Goal: Find specific page/section: Find specific page/section

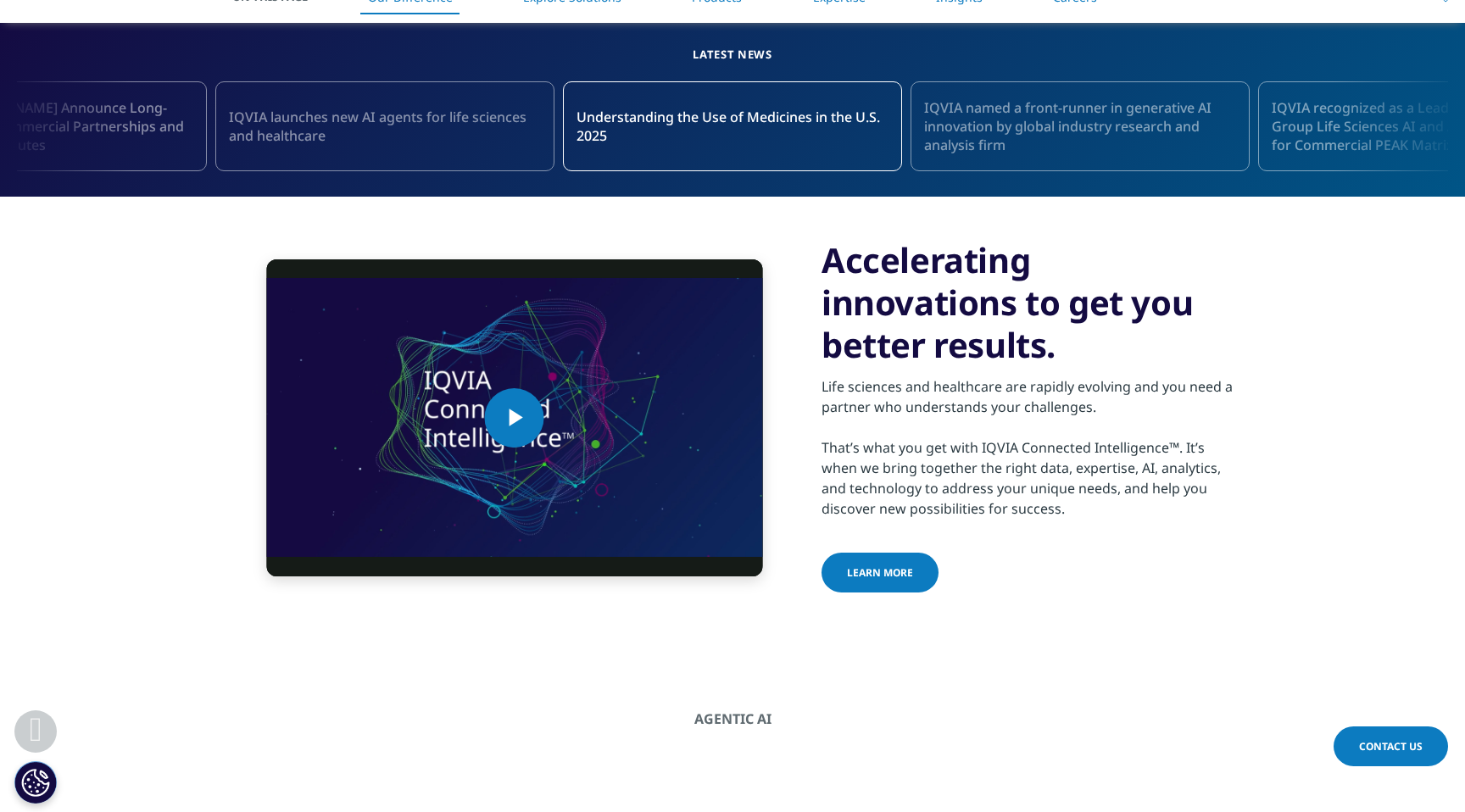
scroll to position [801, 0]
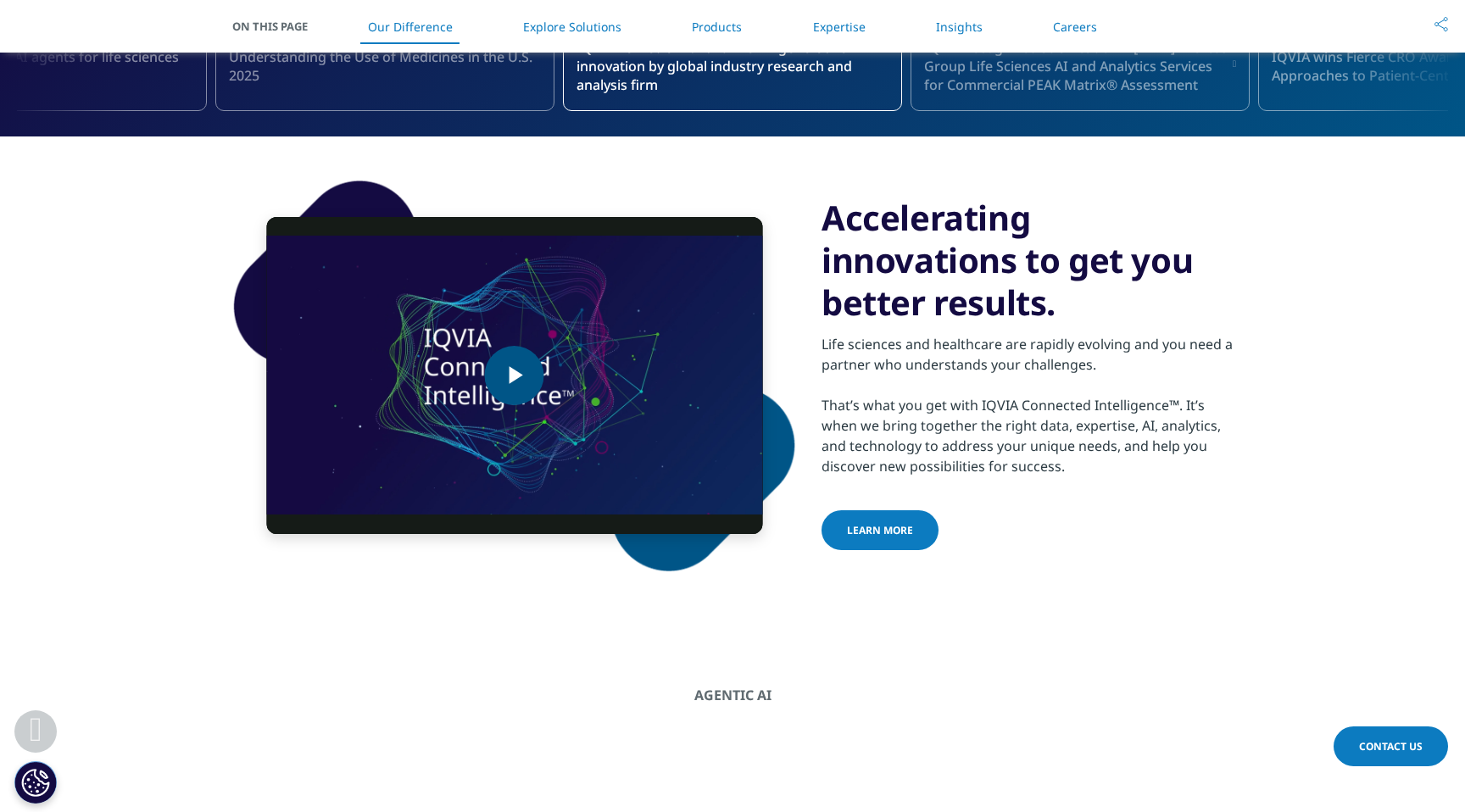
click at [515, 376] on span "Video Player" at bounding box center [515, 376] width 0 height 0
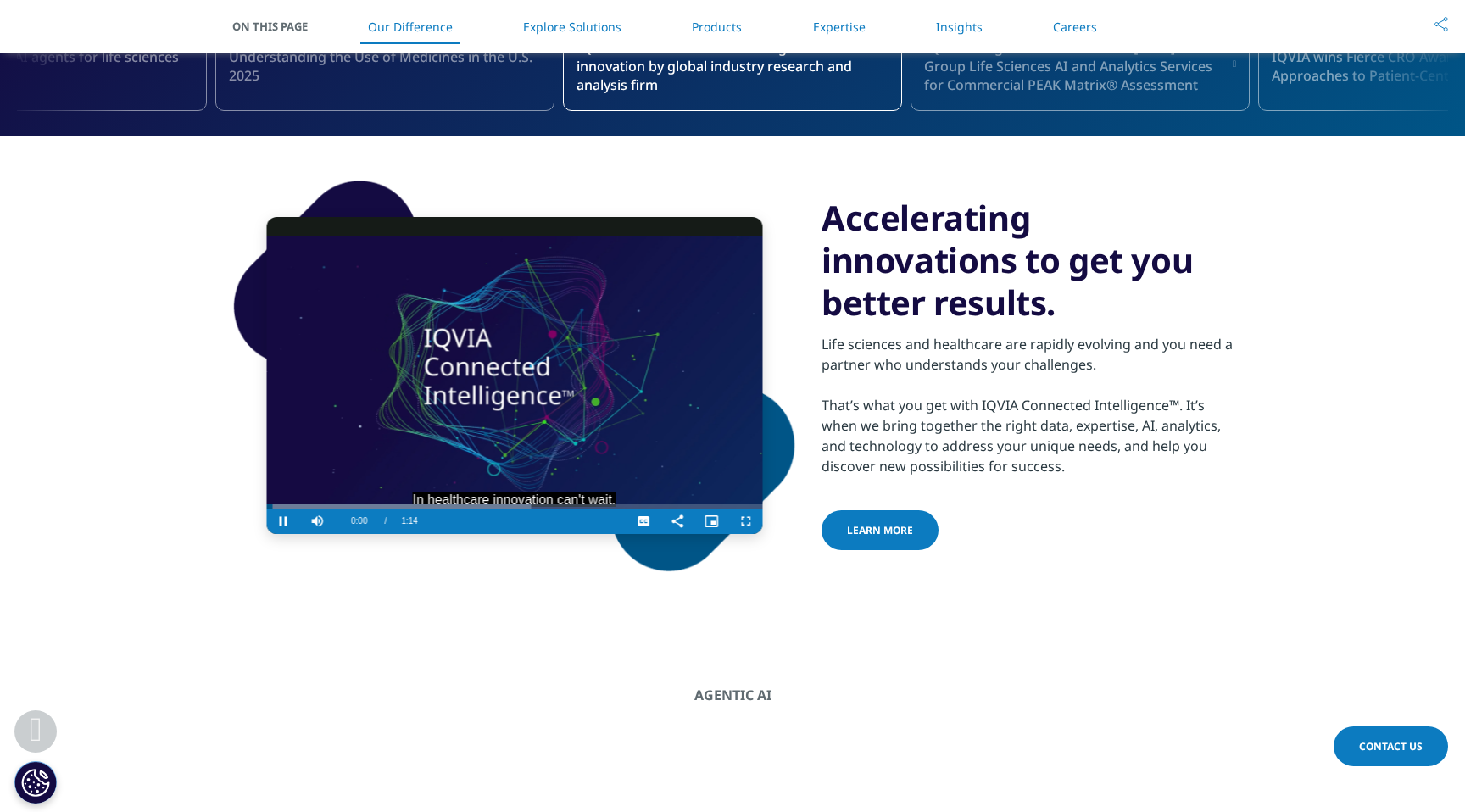
click at [445, 399] on video "Video Player" at bounding box center [515, 375] width 496 height 317
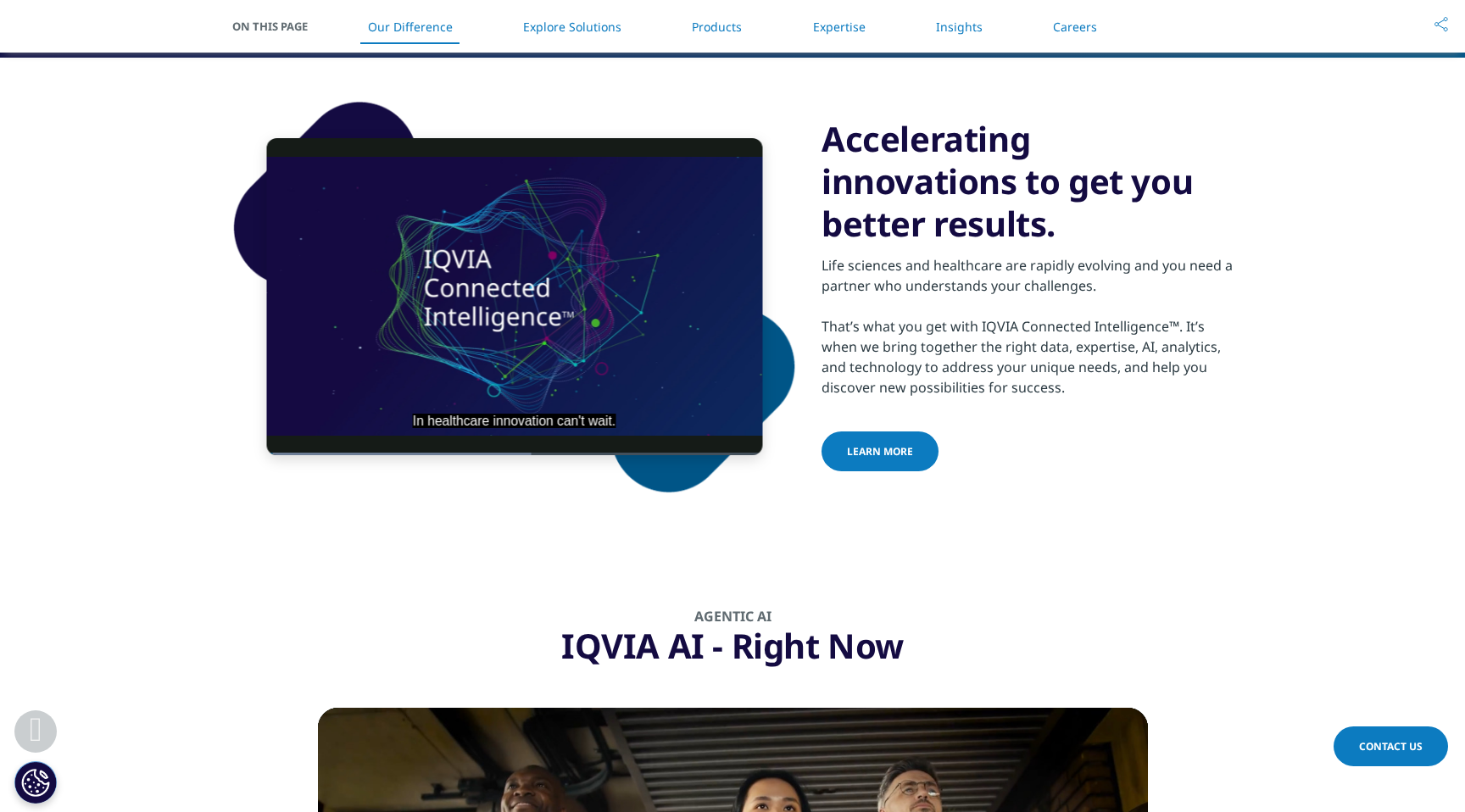
scroll to position [1429, 0]
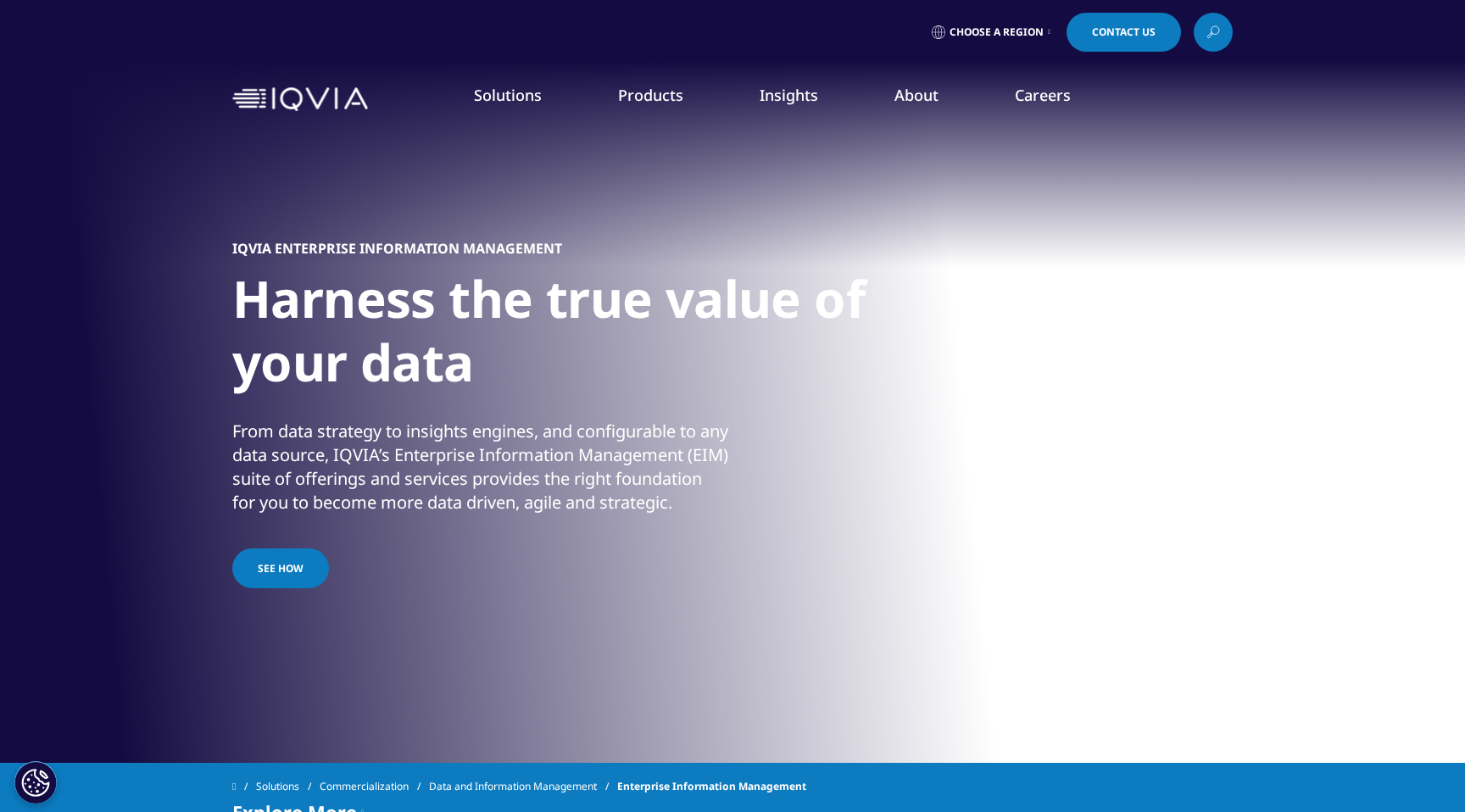
click at [294, 574] on span "See how" at bounding box center [281, 568] width 46 height 14
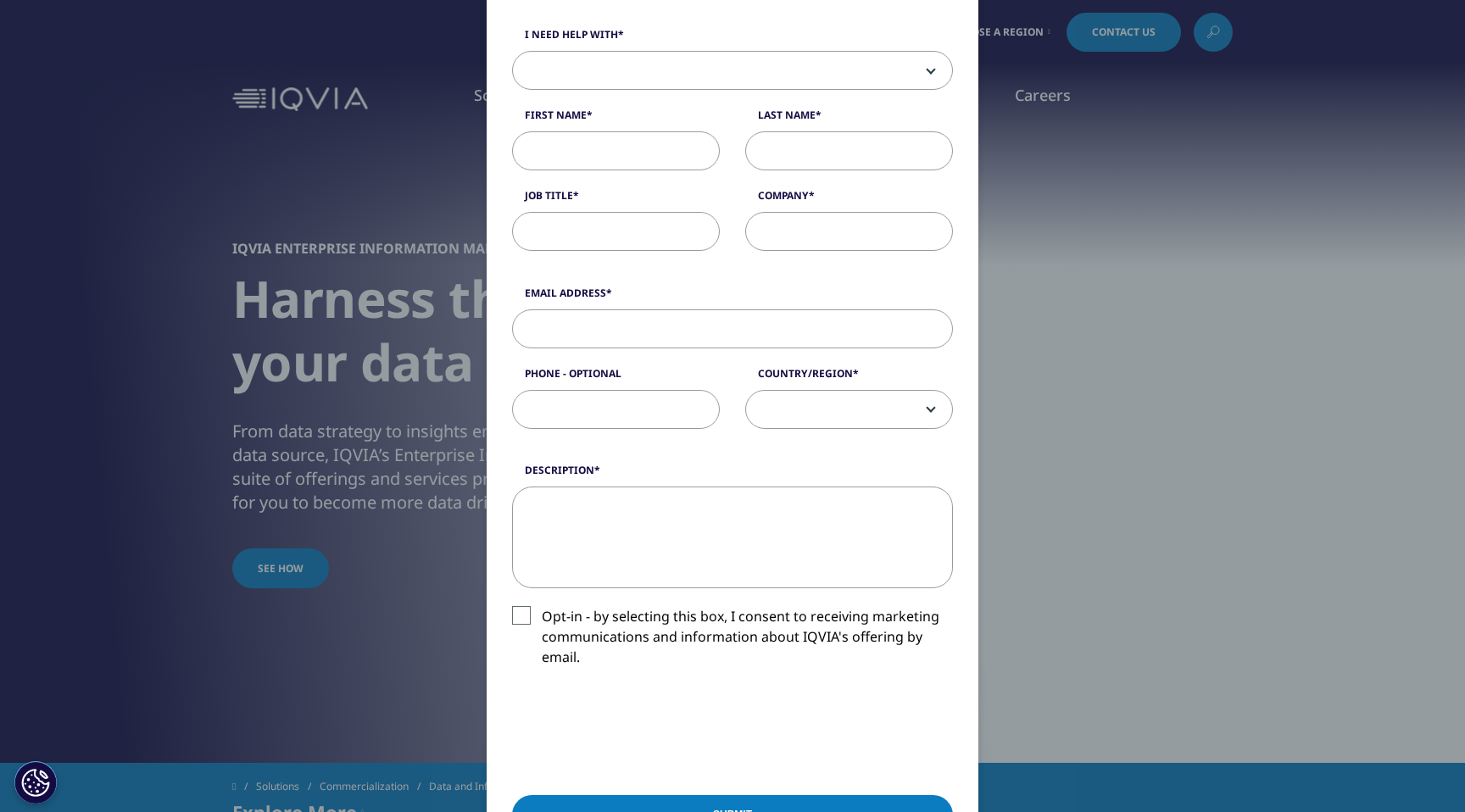
scroll to position [598, 0]
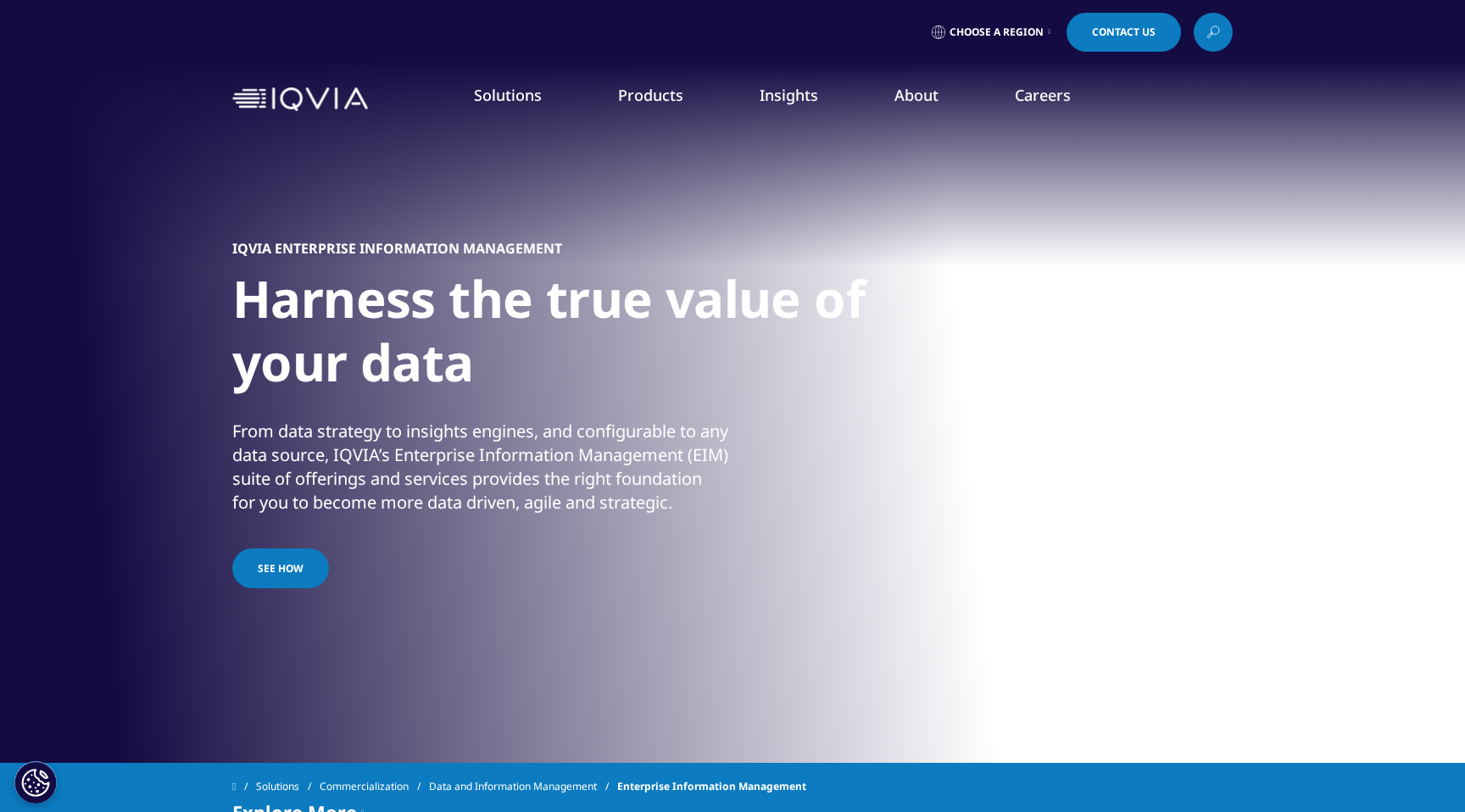
click at [995, 36] on span "Choose a Region" at bounding box center [996, 32] width 94 height 14
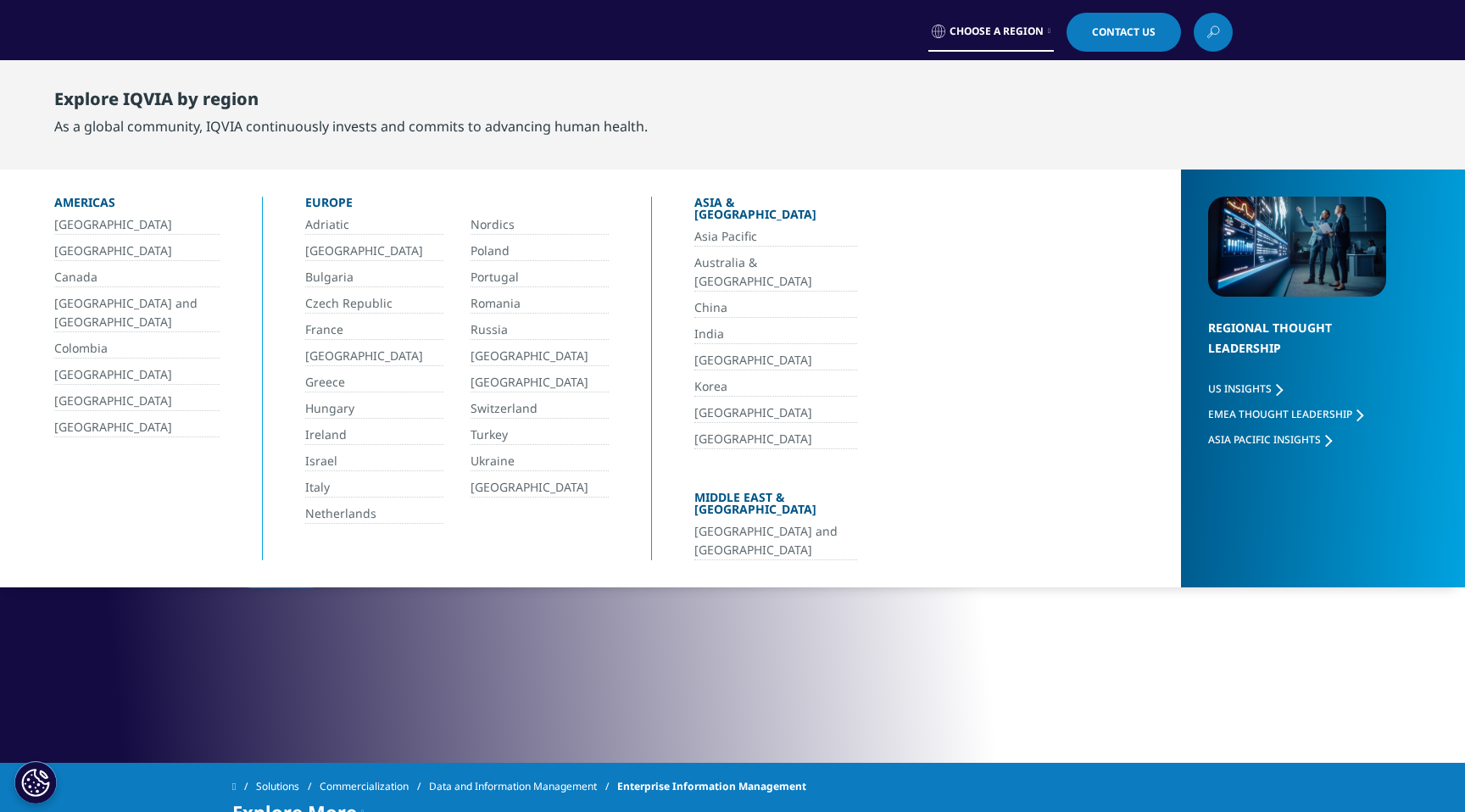
click at [529, 478] on link "[GEOGRAPHIC_DATA]" at bounding box center [540, 487] width 138 height 20
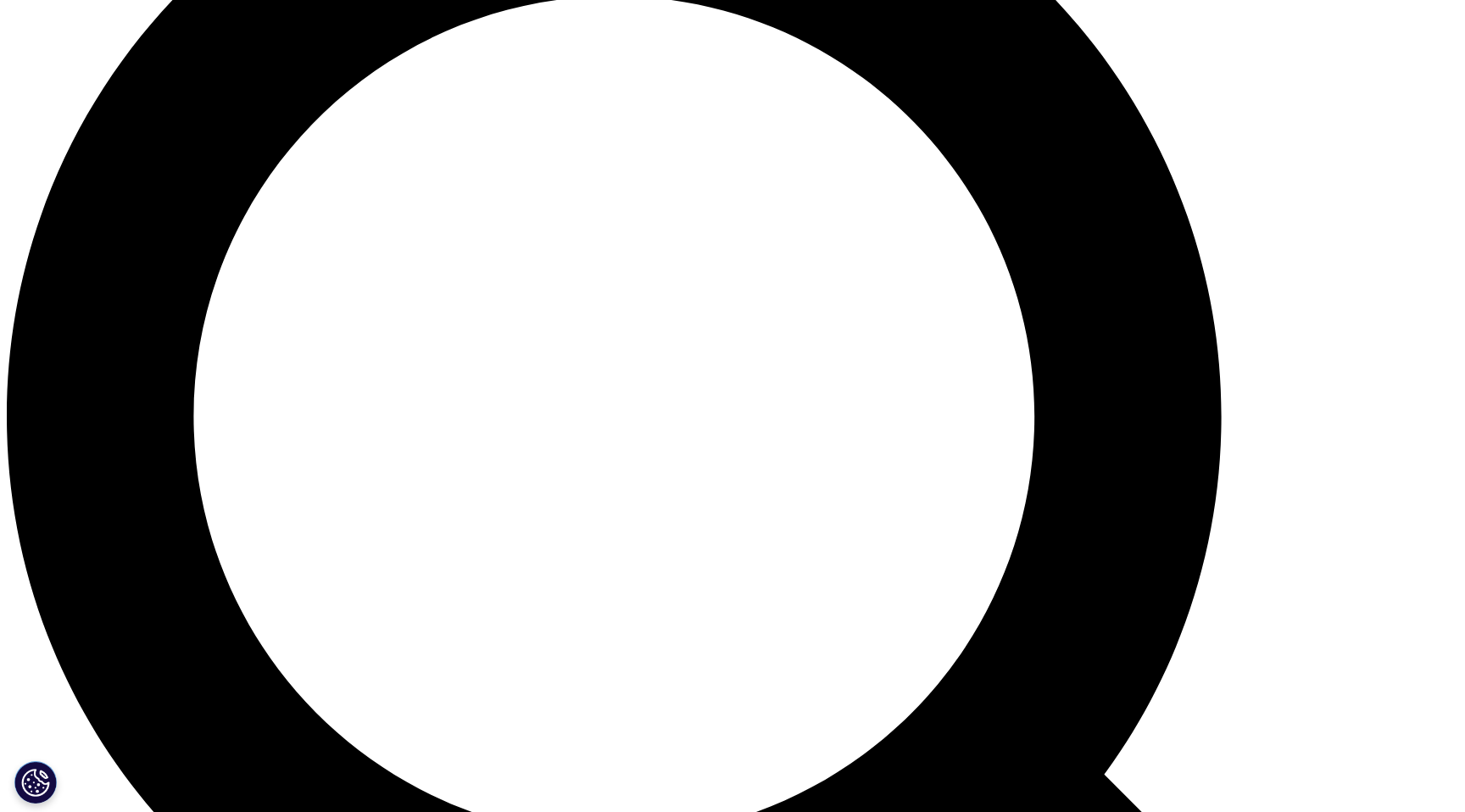
scroll to position [1822, 0]
